Goal: Find specific page/section: Find specific page/section

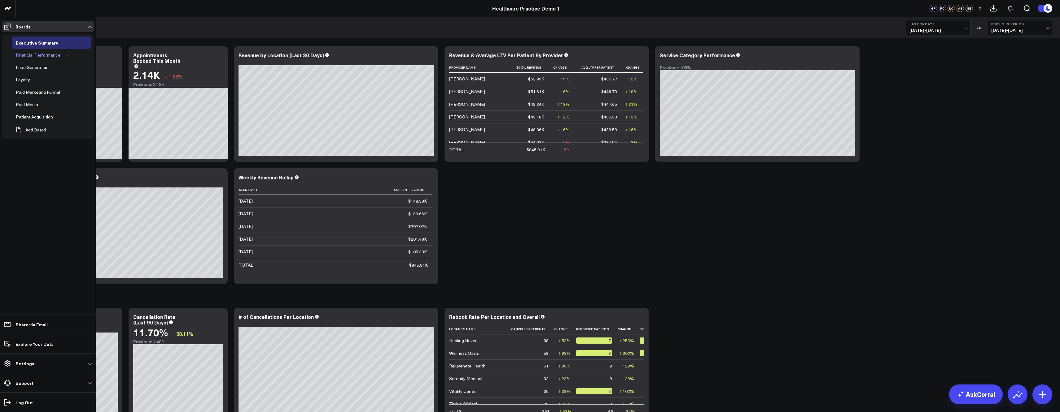
click at [34, 52] on div "Financial Performance" at bounding box center [38, 54] width 48 height 7
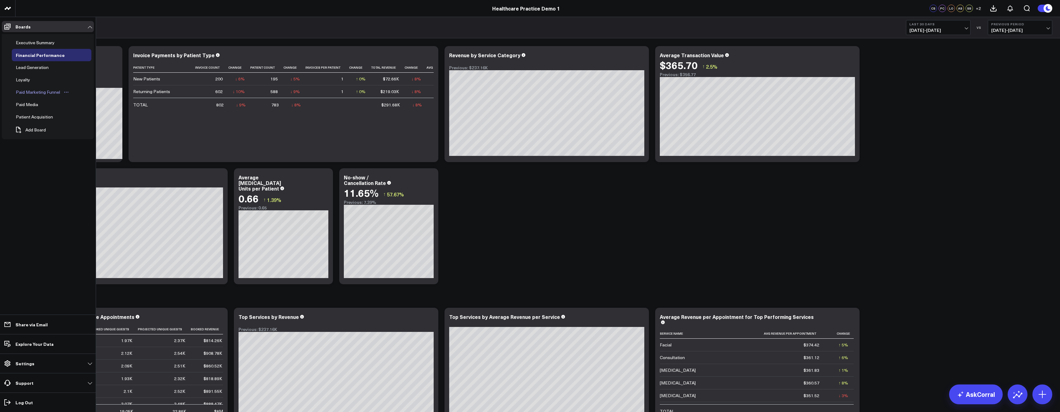
click at [37, 94] on div "Paid Marketing Funnel" at bounding box center [37, 92] width 47 height 7
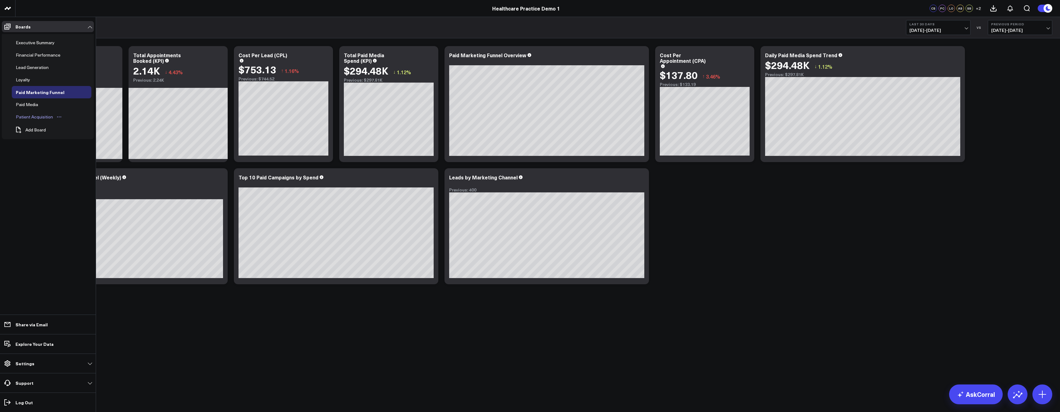
click at [32, 120] on div "Patient Acquisition" at bounding box center [34, 116] width 40 height 7
